Goal: Information Seeking & Learning: Learn about a topic

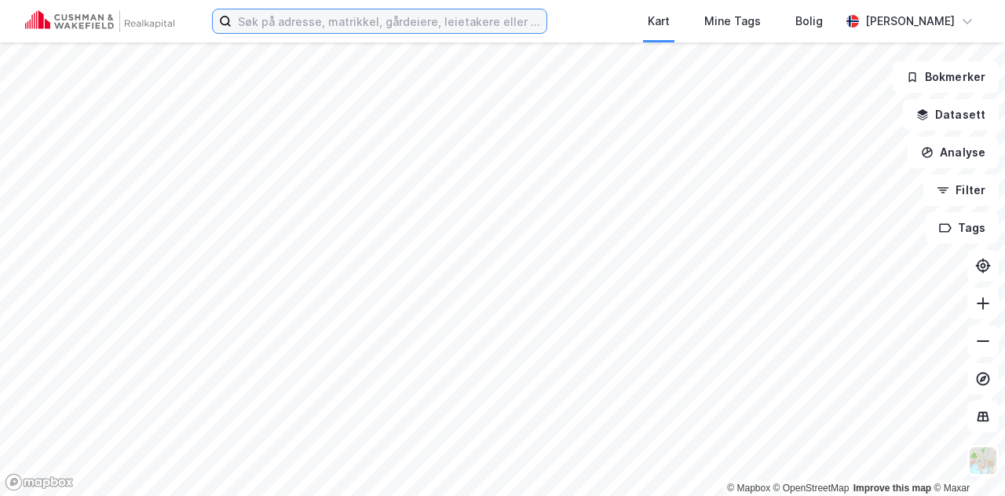
click at [438, 22] on input at bounding box center [389, 21] width 315 height 24
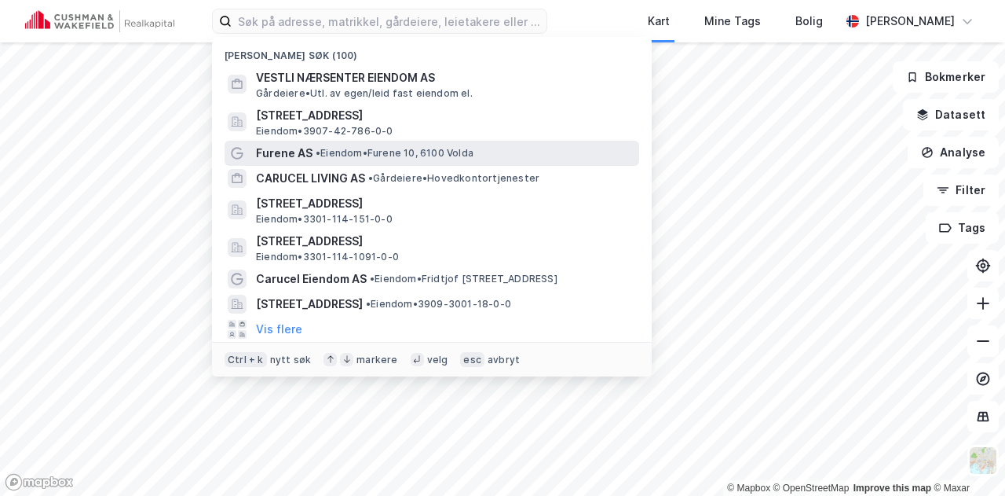
click at [306, 151] on span "Furene AS" at bounding box center [284, 153] width 57 height 19
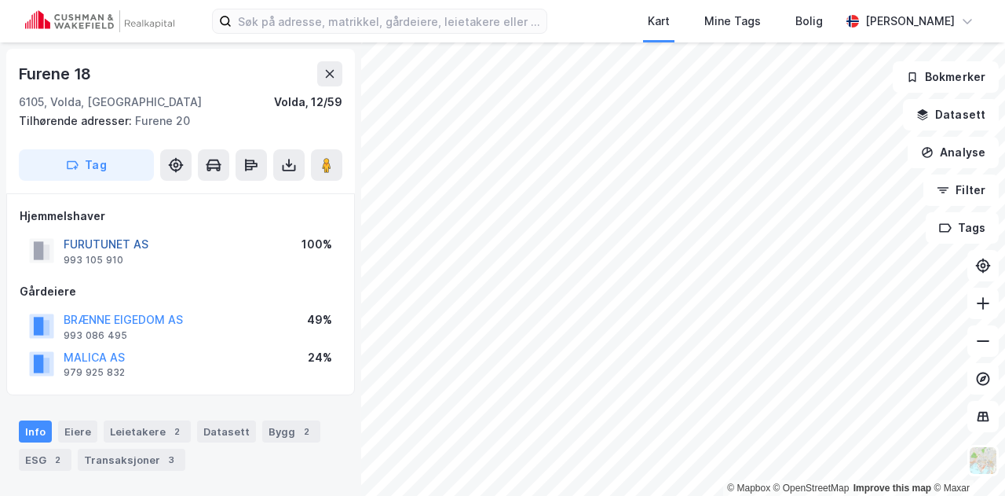
click at [0, 0] on button "FURUTUNET AS" at bounding box center [0, 0] width 0 height 0
